Goal: Consume media (video, audio): Consume media (video, audio)

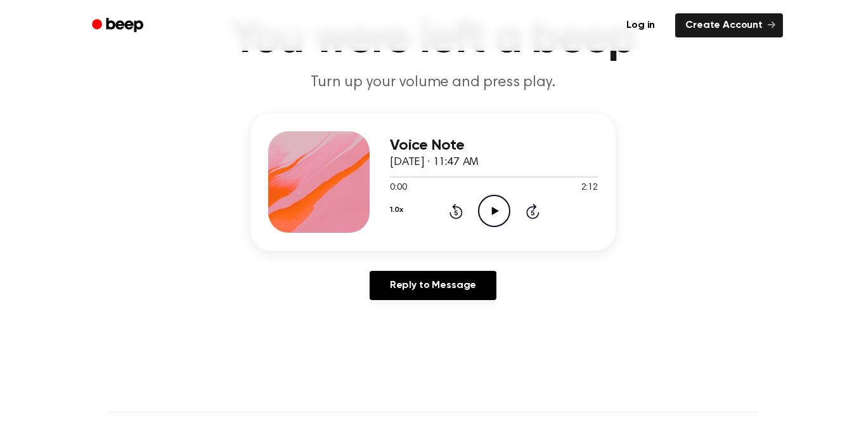
scroll to position [96, 0]
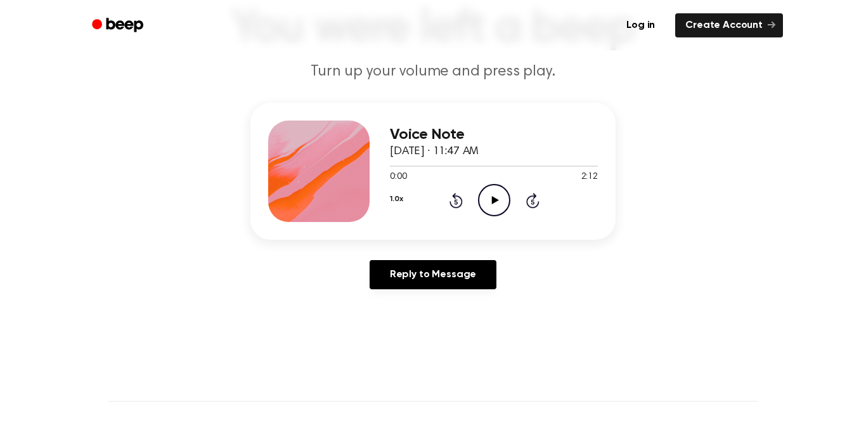
click at [509, 199] on circle at bounding box center [494, 200] width 31 height 31
click at [506, 197] on icon "Play Audio" at bounding box center [494, 200] width 32 height 32
click at [489, 192] on icon "Pause Audio" at bounding box center [494, 200] width 32 height 32
click at [499, 201] on icon "Pause Audio" at bounding box center [494, 200] width 32 height 32
click at [487, 204] on icon "Pause Audio" at bounding box center [494, 200] width 32 height 32
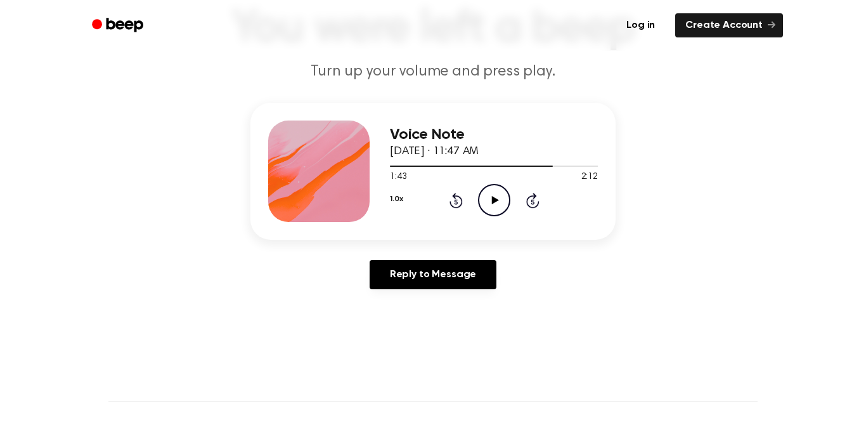
click at [451, 207] on icon "Rewind 5 seconds" at bounding box center [456, 200] width 14 height 16
click at [459, 200] on icon "Rewind 5 seconds" at bounding box center [456, 200] width 14 height 16
click at [494, 198] on icon "Pause Audio" at bounding box center [494, 200] width 32 height 32
click at [537, 199] on icon "Skip 5 seconds" at bounding box center [533, 200] width 14 height 16
click at [470, 201] on div "1.0x Rewind 5 seconds Play Audio Skip 5 seconds" at bounding box center [494, 200] width 208 height 32
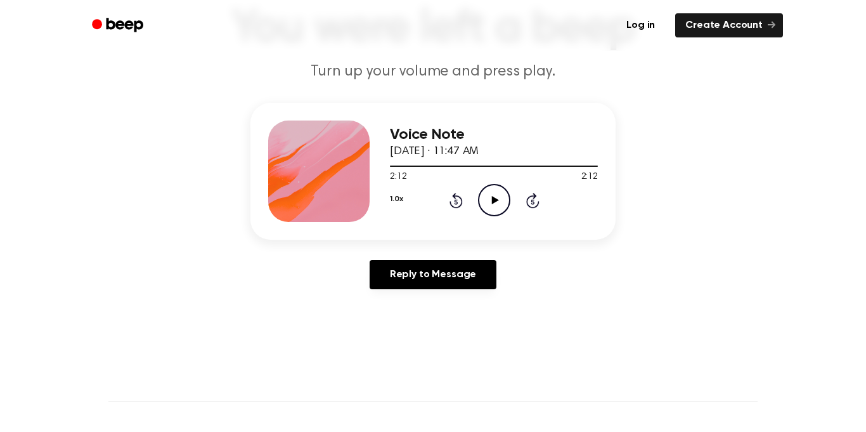
click at [473, 138] on h3 "Voice Note" at bounding box center [494, 134] width 208 height 17
drag, startPoint x: 468, startPoint y: 166, endPoint x: 6, endPoint y: 290, distance: 478.1
click at [6, 290] on main "You were left a beep Turn up your volume and press play. Voice Note [DATE] · 11…" at bounding box center [433, 295] width 866 height 782
drag, startPoint x: 417, startPoint y: 163, endPoint x: 180, endPoint y: 181, distance: 237.9
click at [180, 181] on div "Voice Note [DATE] · 11:47 AM 2:12 2:12 Your browser does not support the [objec…" at bounding box center [433, 201] width 836 height 197
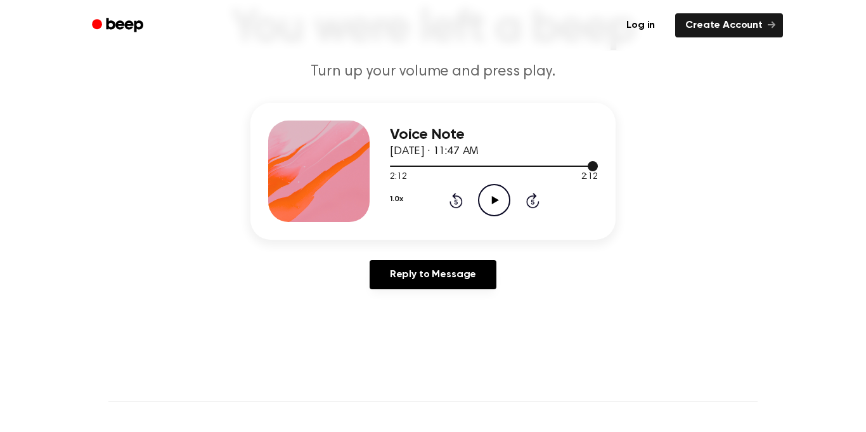
drag, startPoint x: 409, startPoint y: 167, endPoint x: 399, endPoint y: 171, distance: 10.2
click at [399, 171] on div "2:12 2:12 Your browser does not support the [object Object] element." at bounding box center [494, 171] width 208 height 23
click at [400, 169] on div at bounding box center [494, 165] width 208 height 10
drag, startPoint x: 396, startPoint y: 167, endPoint x: 367, endPoint y: 181, distance: 32.1
click at [367, 181] on div "Voice Note [DATE] · 11:47 AM 0:06 2:12 Your browser does not support the [objec…" at bounding box center [433, 171] width 365 height 137
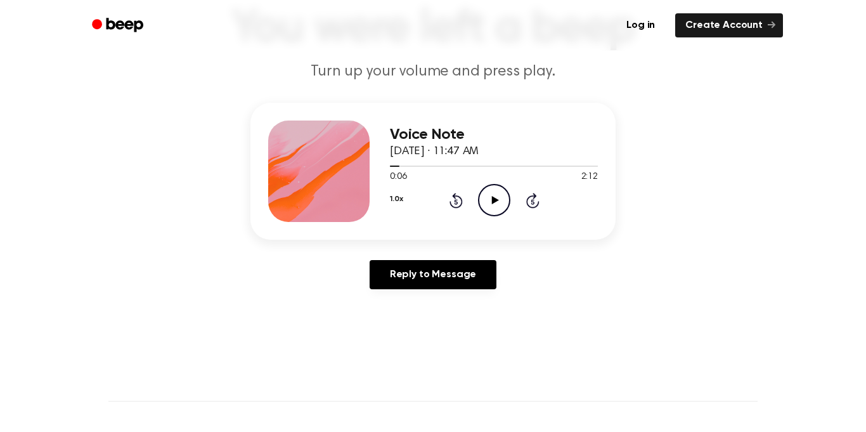
click at [481, 181] on div "0:06 2:12" at bounding box center [494, 177] width 208 height 13
click at [489, 195] on icon "Play Audio" at bounding box center [494, 200] width 32 height 32
click at [454, 205] on icon "Rewind 5 seconds" at bounding box center [456, 200] width 14 height 16
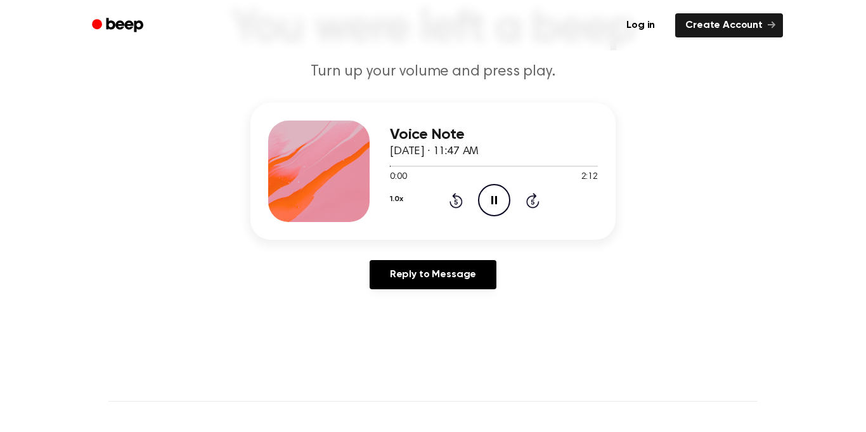
click at [300, 311] on main "You were left a beep Turn up your volume and press play. Voice Note [DATE] · 11…" at bounding box center [433, 295] width 866 height 782
click at [488, 213] on icon "Pause Audio" at bounding box center [494, 200] width 32 height 32
click at [505, 206] on icon "Play Audio" at bounding box center [494, 200] width 32 height 32
click at [454, 204] on icon "Rewind 5 seconds" at bounding box center [456, 200] width 14 height 16
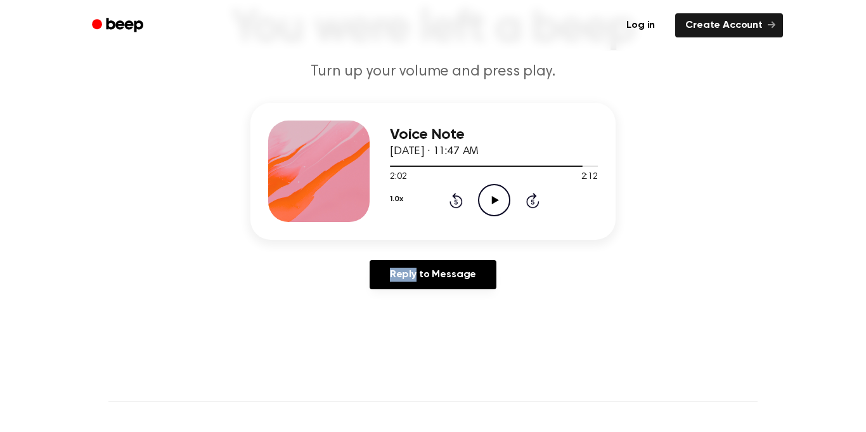
click at [454, 204] on icon "Rewind 5 seconds" at bounding box center [456, 200] width 14 height 16
click at [485, 198] on icon "Play Audio" at bounding box center [494, 200] width 32 height 32
click at [23, 294] on div "Voice Note [DATE] · 11:47 AM 2:12 2:12 Your browser does not support the [objec…" at bounding box center [433, 201] width 836 height 197
click at [35, 354] on main "You were left a beep Turn up your volume and press play. Voice Note [DATE] · 11…" at bounding box center [433, 295] width 866 height 782
